Goal: Transaction & Acquisition: Purchase product/service

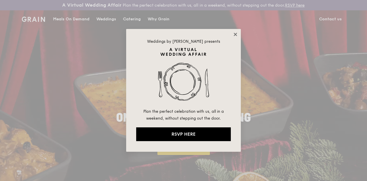
click at [234, 34] on icon at bounding box center [235, 34] width 5 height 5
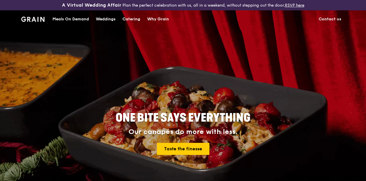
click at [365, 51] on div "ONE BITE SAYS EVERYTHING Our canapés do more with less. Taste the finesse" at bounding box center [183, 124] width 366 height 229
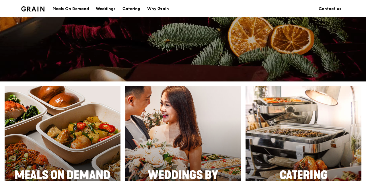
scroll to position [316, 0]
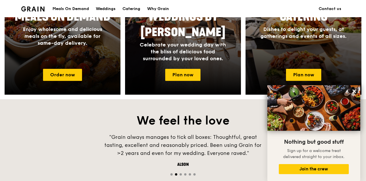
drag, startPoint x: 365, startPoint y: 82, endPoint x: 367, endPoint y: 95, distance: 12.7
click at [365, 95] on html "A Virtual Wedding Affair Plan the perfect celebration with us, all in a weekend…" at bounding box center [183, 79] width 366 height 791
click at [353, 90] on icon at bounding box center [353, 91] width 5 height 5
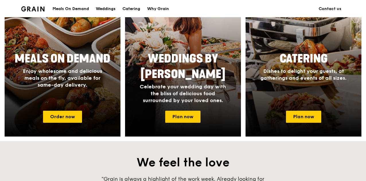
scroll to position [276, 0]
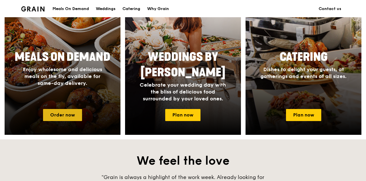
click at [65, 121] on link "Order now" at bounding box center [62, 115] width 39 height 12
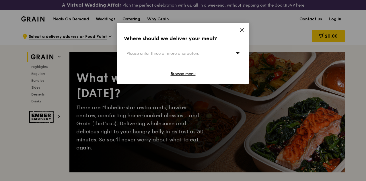
click at [239, 30] on icon at bounding box center [241, 30] width 5 height 5
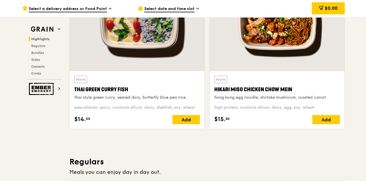
scroll to position [250, 0]
